Goal: Find specific page/section: Find specific page/section

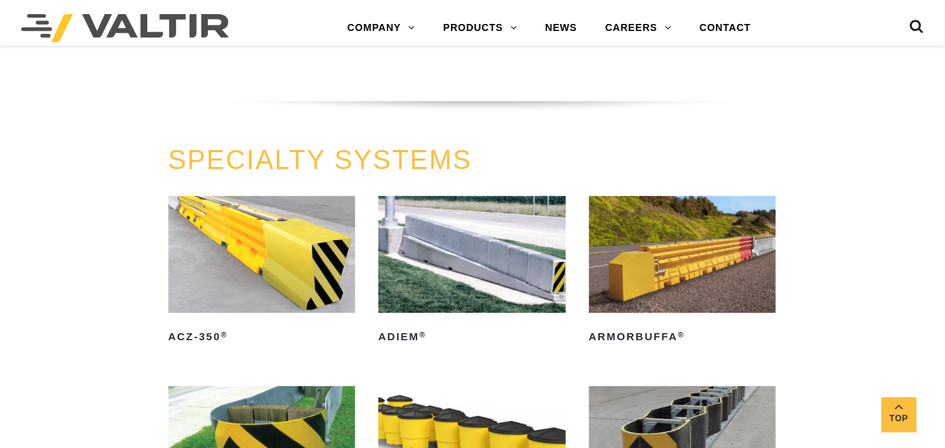
scroll to position [2749, 0]
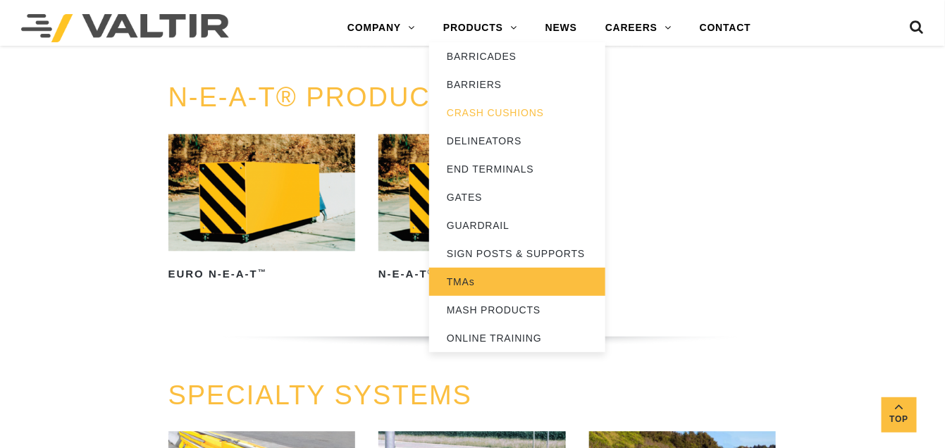
click at [474, 278] on link "TMAs" at bounding box center [517, 282] width 176 height 28
